Goal: Task Accomplishment & Management: Complete application form

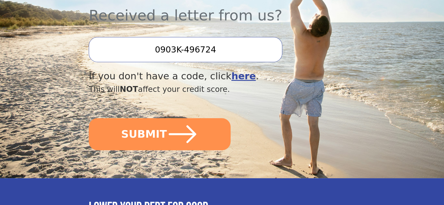
scroll to position [263, 0]
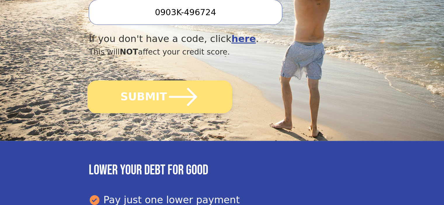
click at [158, 81] on button "SUBMIT" at bounding box center [159, 97] width 145 height 33
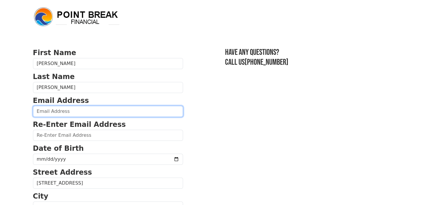
click at [111, 115] on input "email" at bounding box center [108, 111] width 150 height 11
type input "colldees3123@gmail.com"
type input "(412) 894-5148"
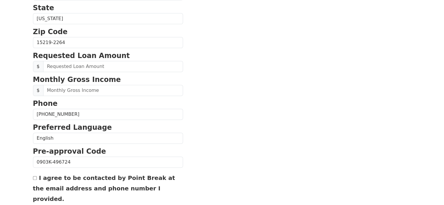
scroll to position [223, 0]
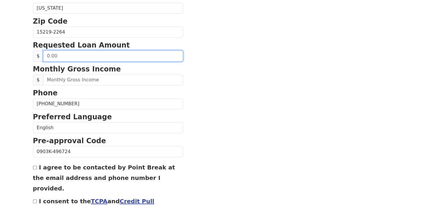
click at [98, 55] on input "text" at bounding box center [113, 55] width 140 height 11
type input "5,000.00"
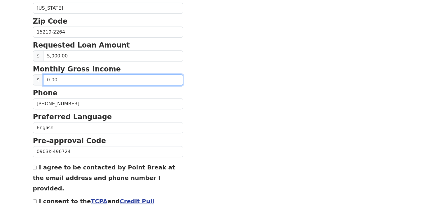
click at [111, 79] on input "text" at bounding box center [113, 79] width 140 height 11
type input "5,000.00"
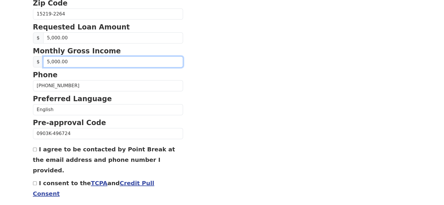
scroll to position [257, 0]
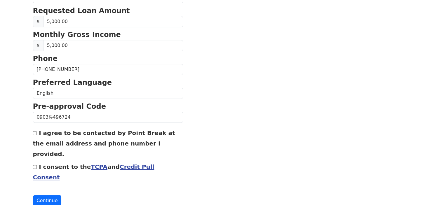
click at [34, 165] on input "I consent to the TCPA and Credit Pull Consent" at bounding box center [35, 167] width 4 height 4
checkbox input "true"
click at [34, 132] on input "I agree to be contacted by Point Break at the email address and phone number I …" at bounding box center [35, 133] width 4 height 4
checkbox input "true"
click at [43, 195] on button "Continue" at bounding box center [47, 200] width 29 height 11
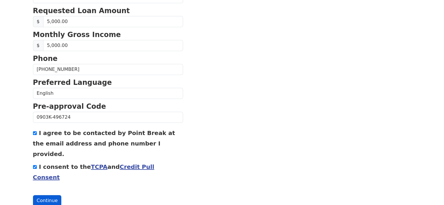
scroll to position [266, 0]
click at [42, 195] on button "Continue" at bounding box center [47, 200] width 29 height 11
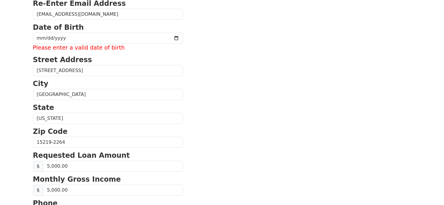
scroll to position [120, 0]
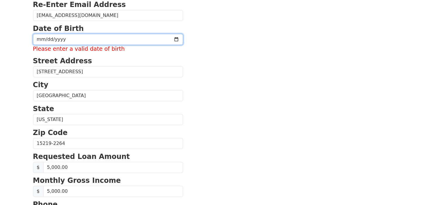
click at [64, 39] on input "date" at bounding box center [108, 39] width 150 height 11
type input "1974-06-12"
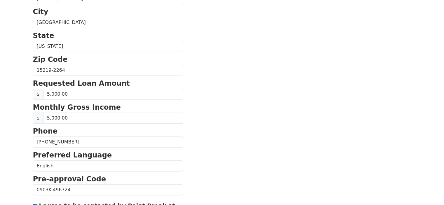
scroll to position [257, 0]
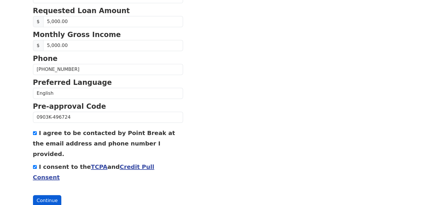
click at [38, 195] on button "Continue" at bounding box center [47, 200] width 29 height 11
